Goal: Browse casually

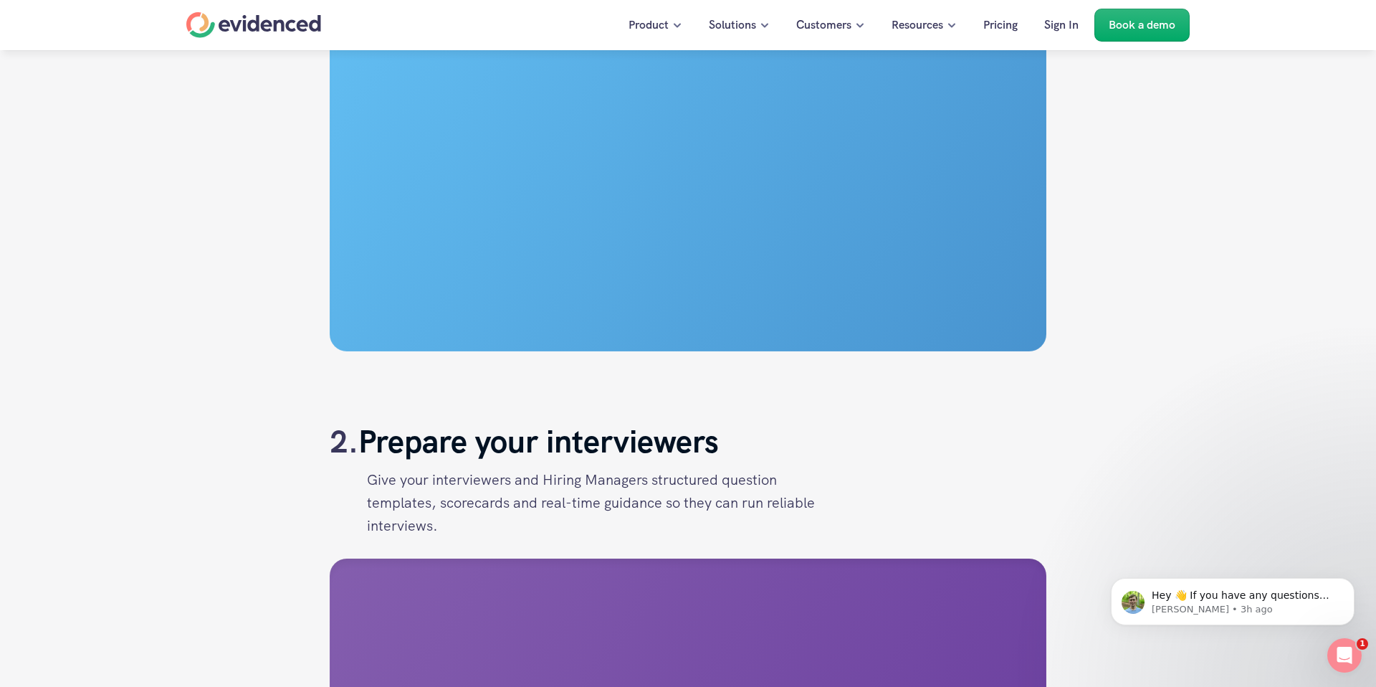
scroll to position [1708, 0]
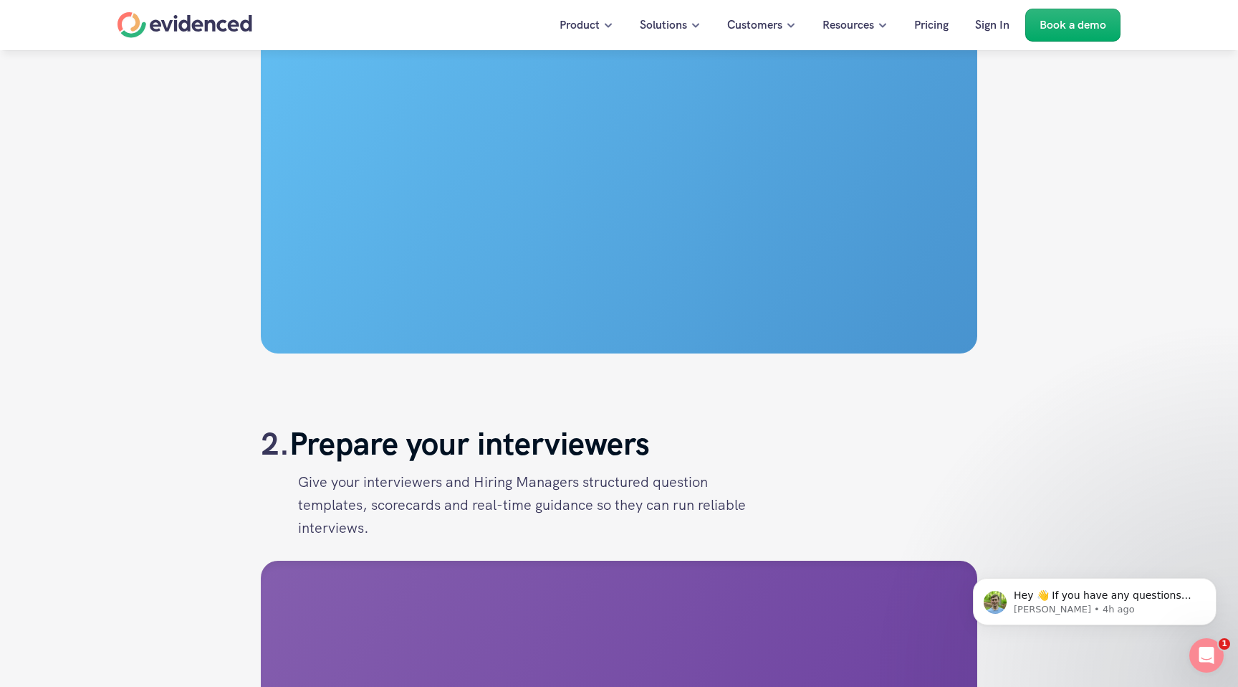
scroll to position [1708, 0]
